Goal: Task Accomplishment & Management: Use online tool/utility

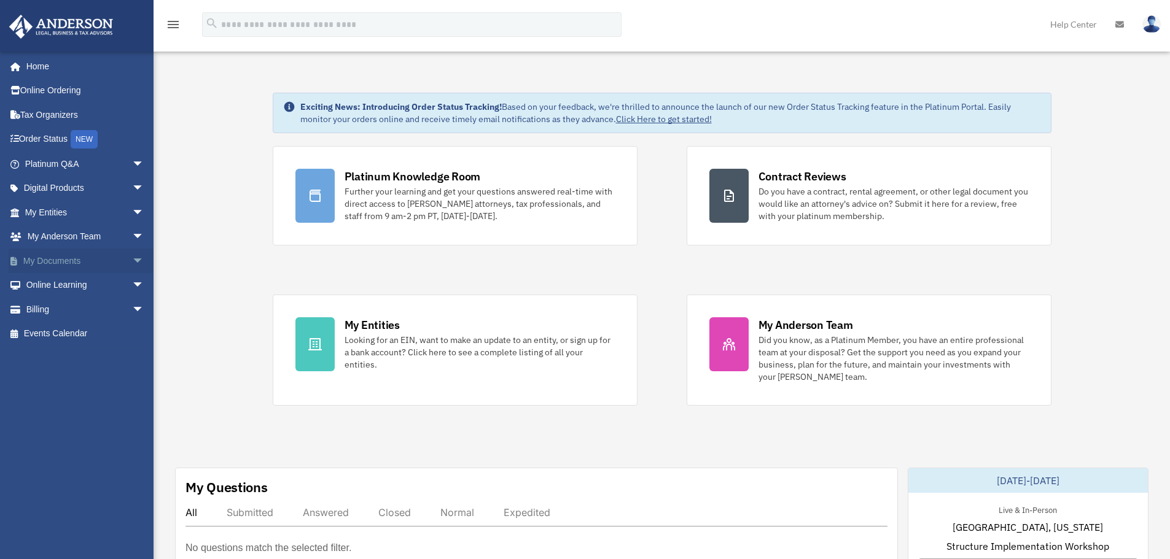
click at [85, 258] on link "My Documents arrow_drop_down" at bounding box center [86, 261] width 154 height 25
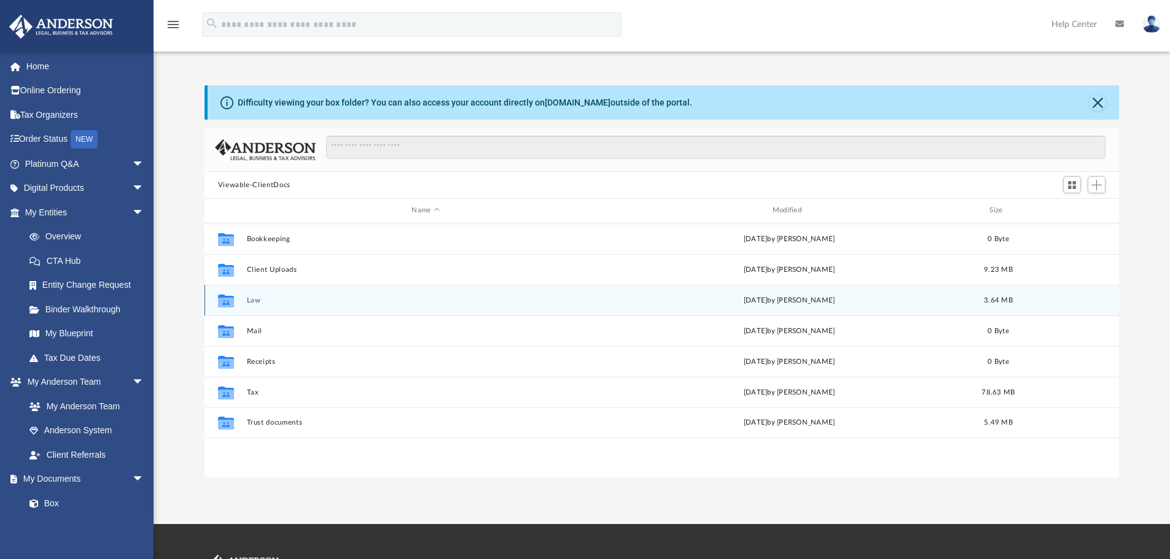
scroll to position [270, 905]
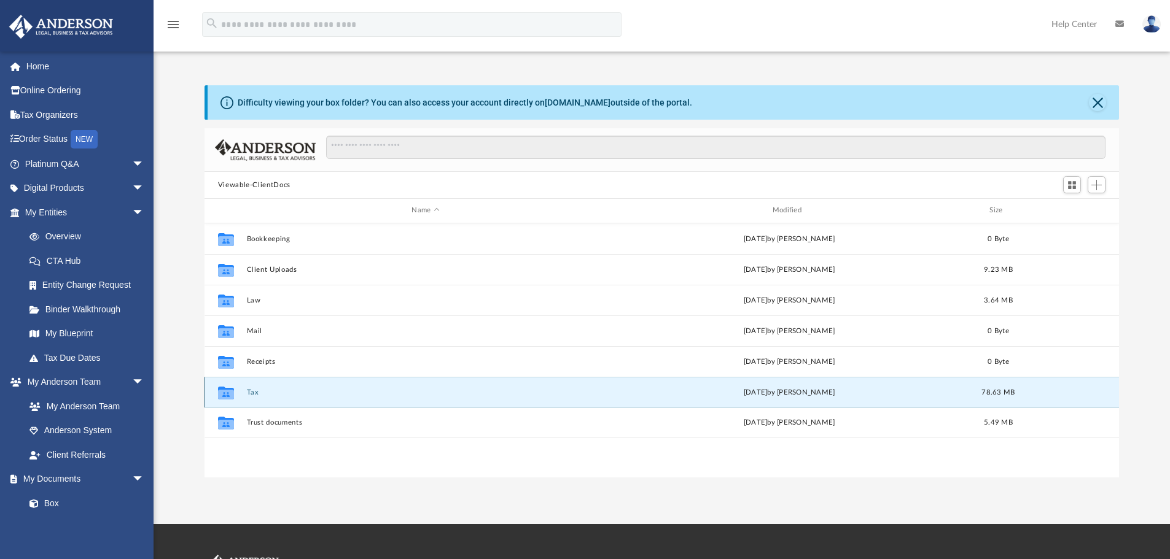
click at [364, 394] on button "Tax" at bounding box center [425, 393] width 358 height 8
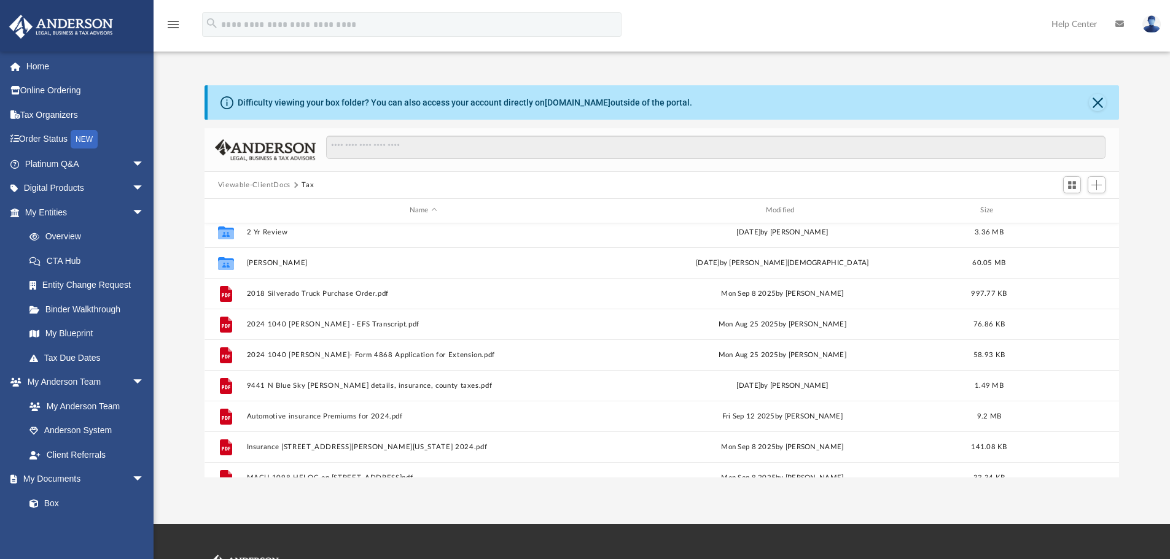
scroll to position [0, 0]
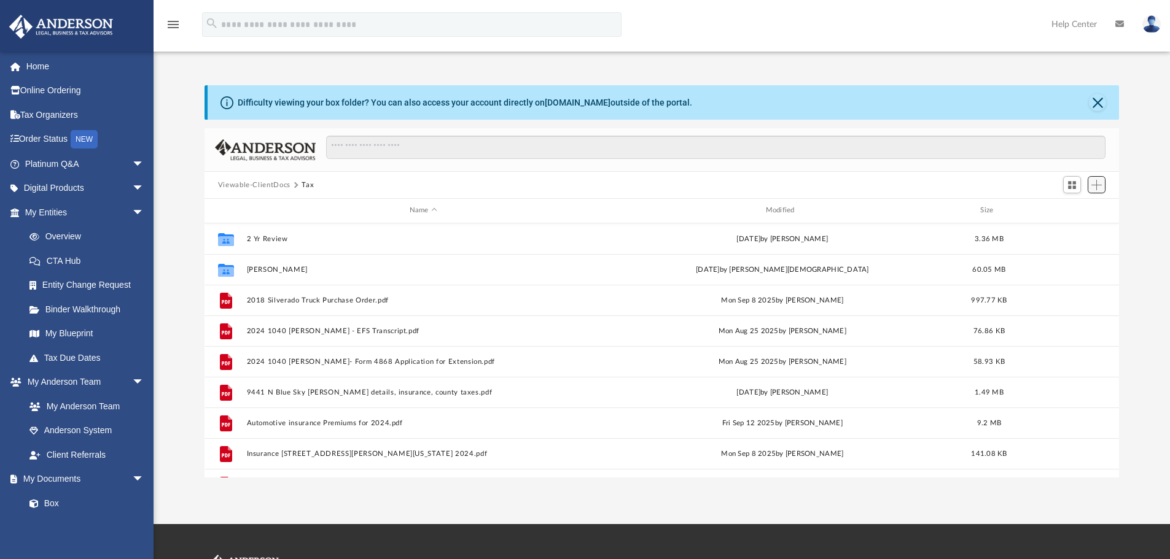
click at [1092, 184] on span "Add" at bounding box center [1096, 185] width 10 height 10
click at [1066, 213] on li "Upload" at bounding box center [1078, 209] width 39 height 13
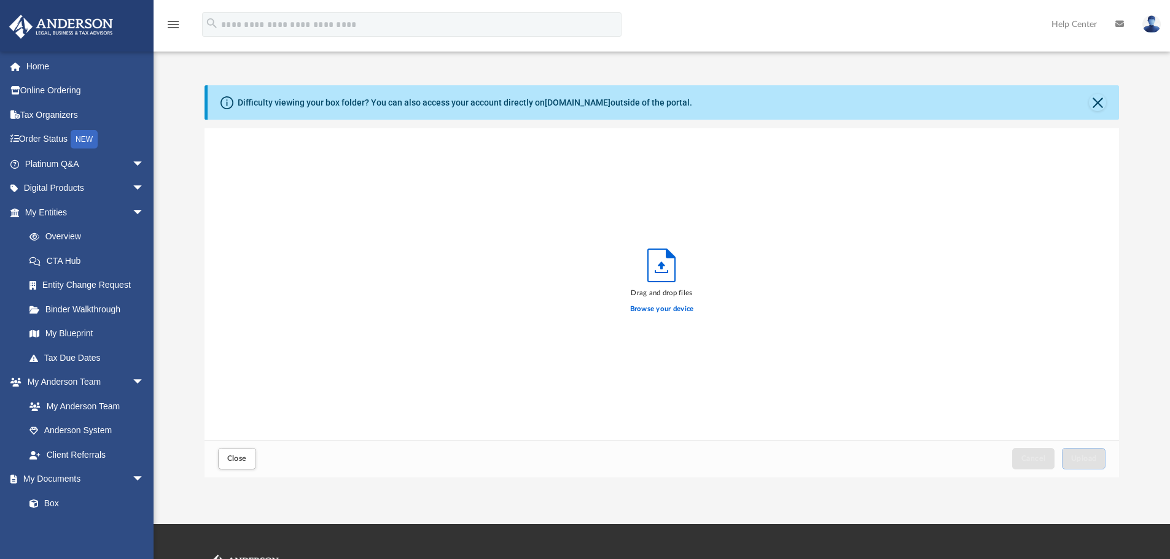
scroll to position [302, 905]
click at [649, 308] on label "Browse your device" at bounding box center [662, 309] width 64 height 11
click at [0, 0] on input "Browse your device" at bounding box center [0, 0] width 0 height 0
click at [1073, 460] on span "Upload" at bounding box center [1084, 458] width 26 height 7
click at [243, 461] on span "Close" at bounding box center [237, 458] width 20 height 7
